Goal: Task Accomplishment & Management: Use online tool/utility

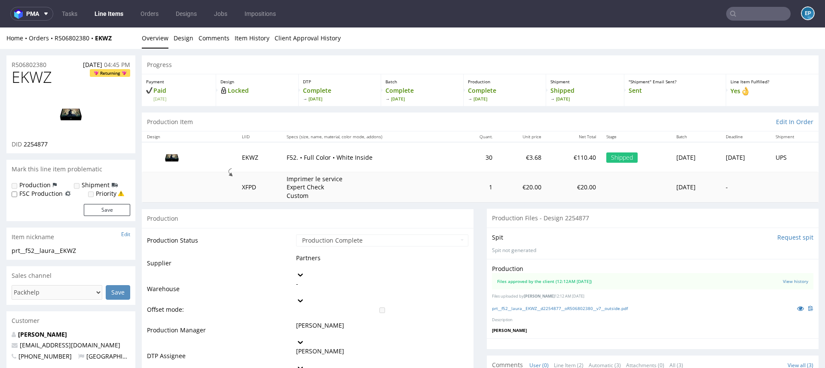
click at [110, 15] on link "Line Items" at bounding box center [108, 14] width 39 height 14
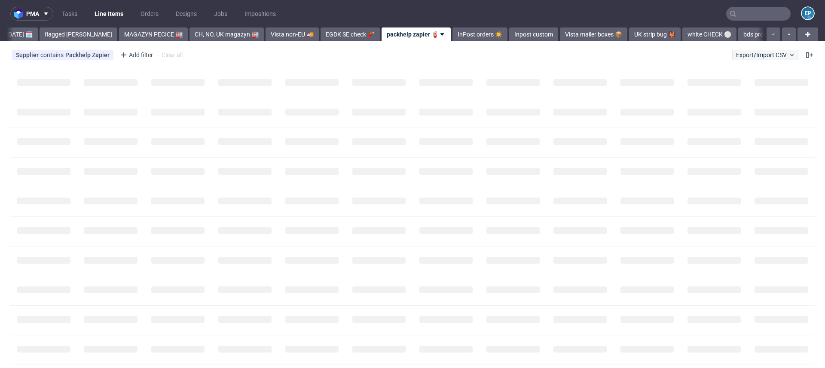
scroll to position [0, 131]
click at [761, 55] on span "Export/Import CSV" at bounding box center [765, 55] width 59 height 7
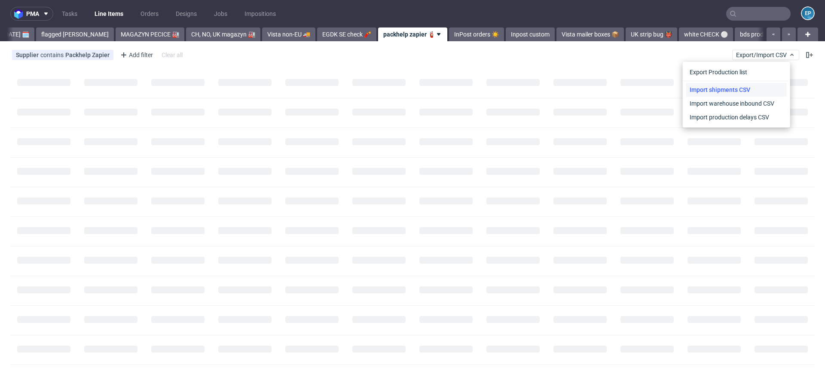
click at [743, 86] on link "Import shipments CSV" at bounding box center [736, 90] width 101 height 14
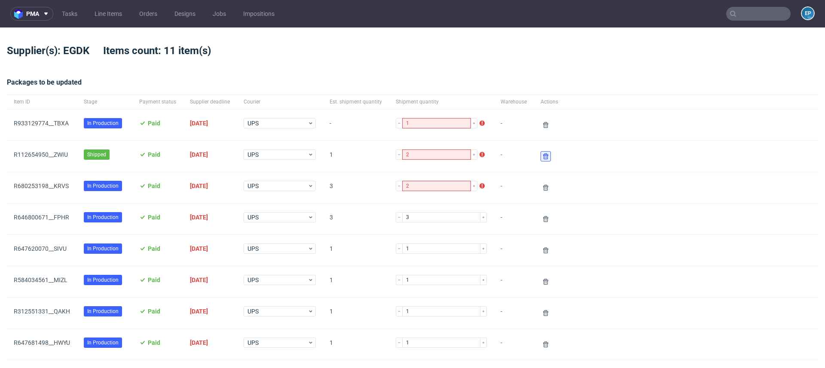
click at [543, 156] on use at bounding box center [545, 156] width 5 height 6
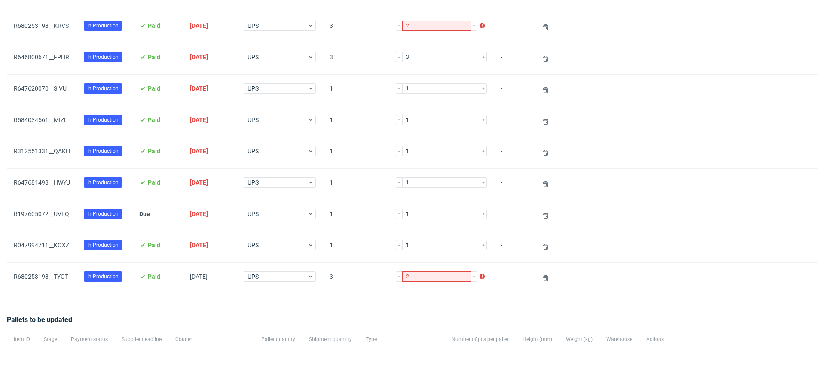
scroll to position [242, 0]
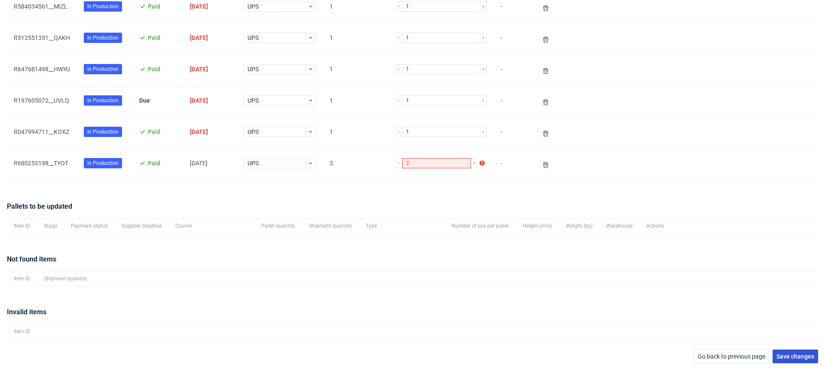
click at [806, 357] on button "Save changes" at bounding box center [796, 357] width 46 height 14
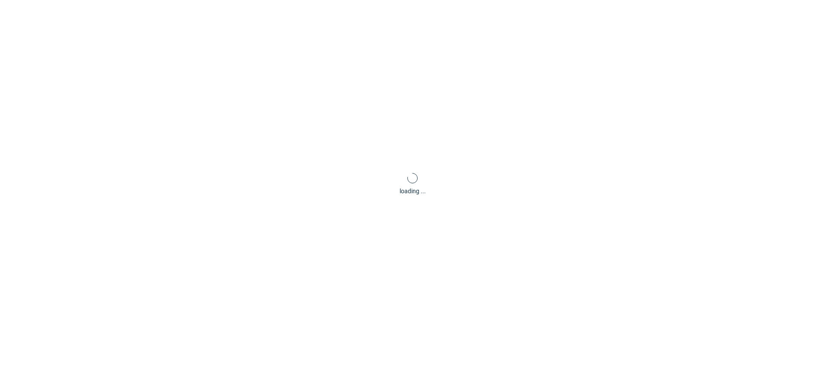
scroll to position [41, 0]
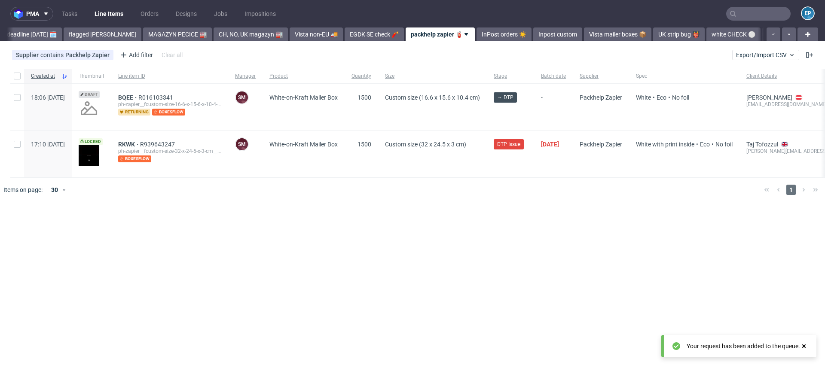
scroll to position [0, 126]
